Goal: Navigation & Orientation: Find specific page/section

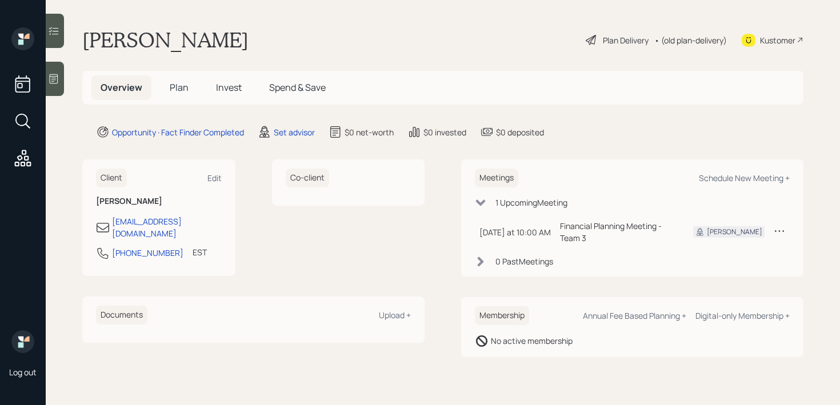
click at [57, 75] on icon at bounding box center [53, 78] width 11 height 11
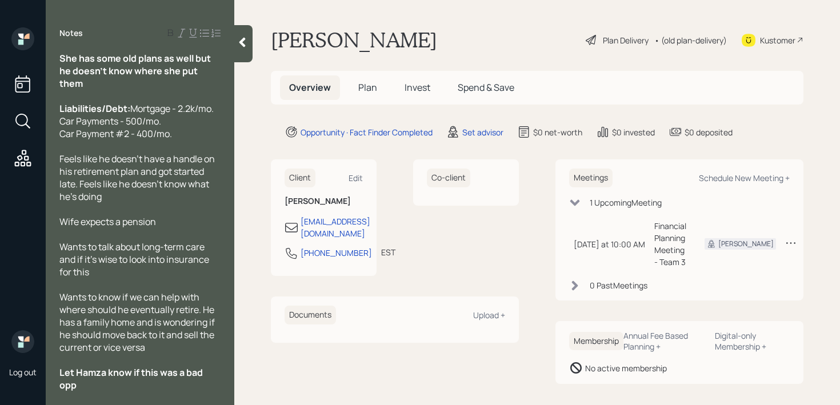
scroll to position [215, 0]
click at [241, 49] on div at bounding box center [243, 43] width 18 height 37
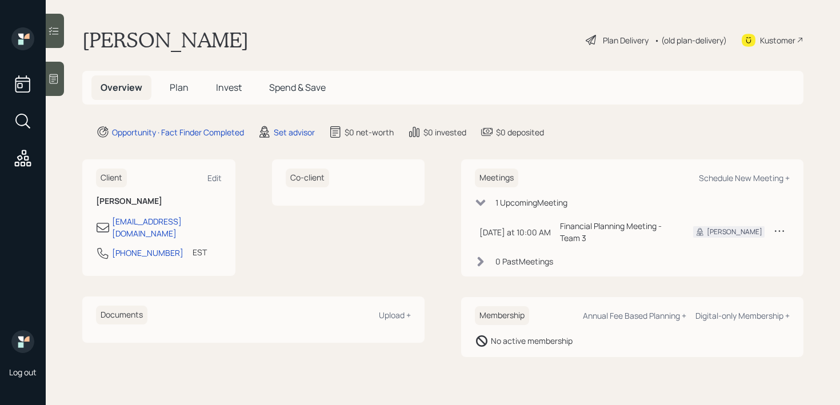
click at [57, 80] on icon at bounding box center [53, 78] width 11 height 11
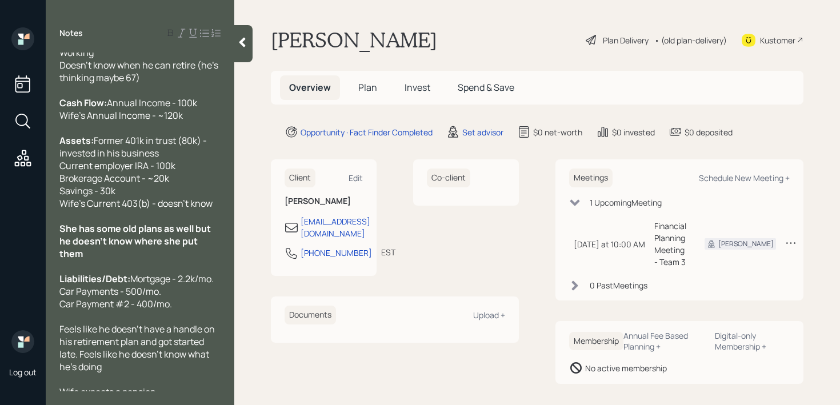
scroll to position [0, 0]
